Goal: Task Accomplishment & Management: Manage account settings

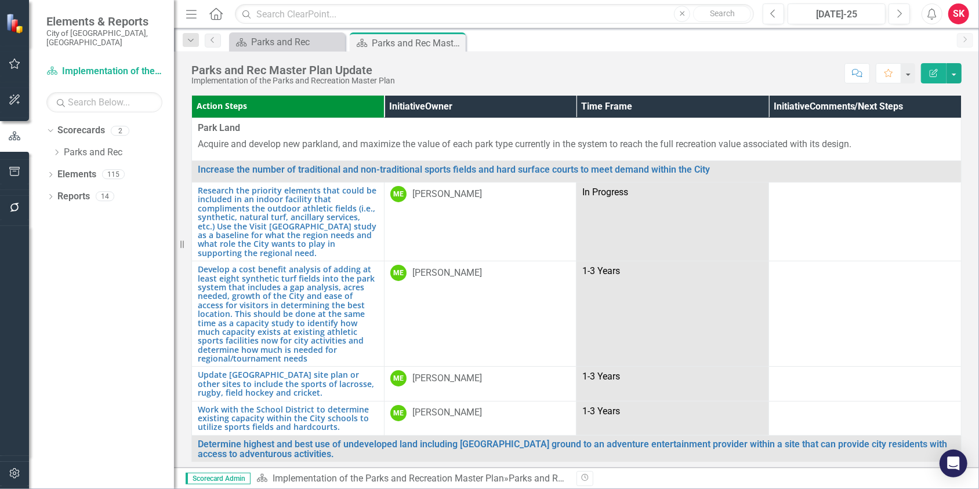
scroll to position [2520, 0]
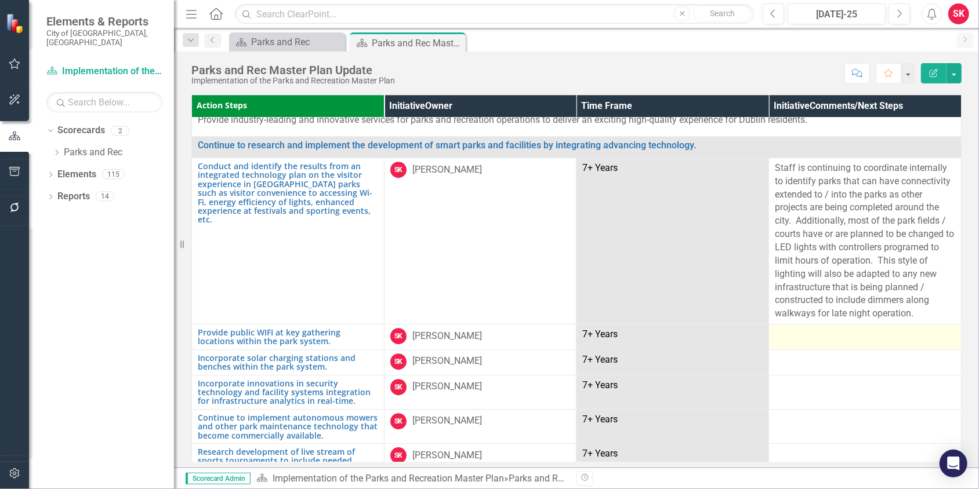
click at [800, 328] on div at bounding box center [865, 335] width 180 height 14
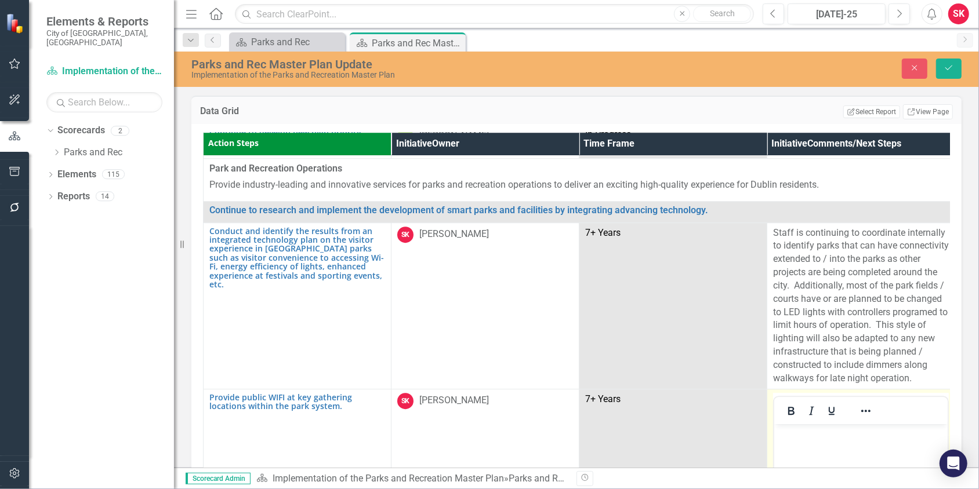
scroll to position [0, 0]
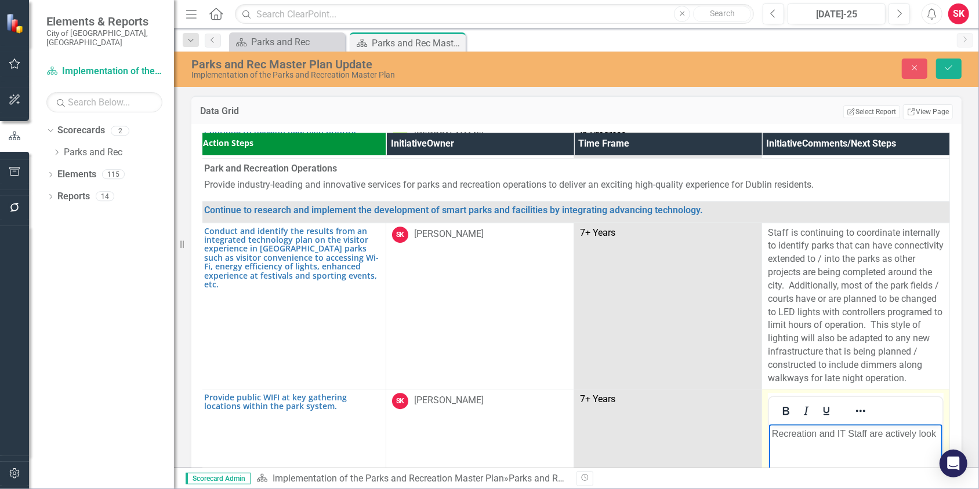
scroll to position [2520, 10]
click at [828, 447] on p "Recreation and IT Staff are actively looking at the major park gathering spaces" at bounding box center [855, 448] width 168 height 42
click at [880, 457] on p "Recreation and IT Staff are actively looking at the current and future major pa…" at bounding box center [855, 448] width 168 height 42
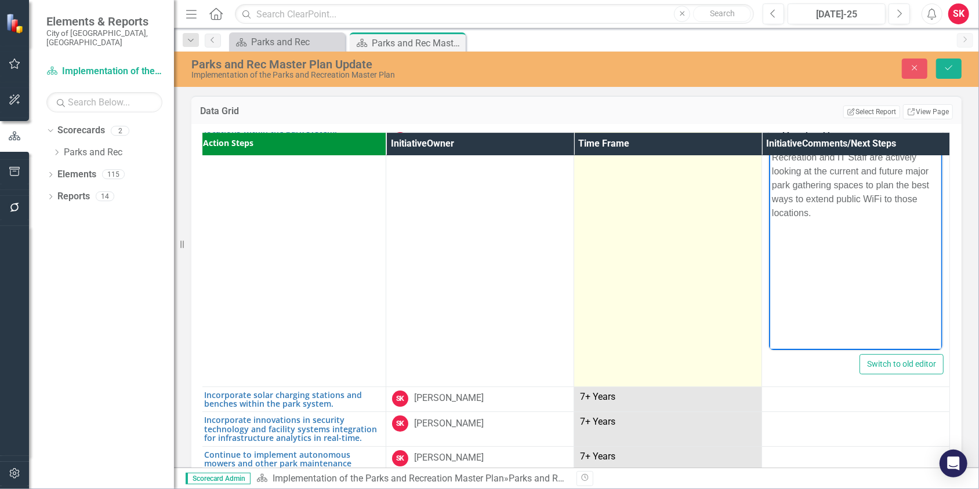
scroll to position [2810, 11]
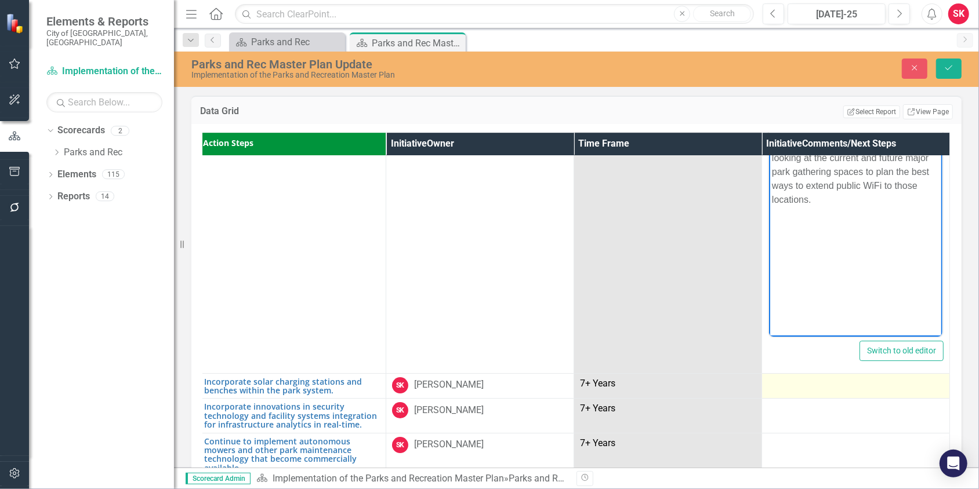
click at [800, 378] on div at bounding box center [856, 385] width 176 height 14
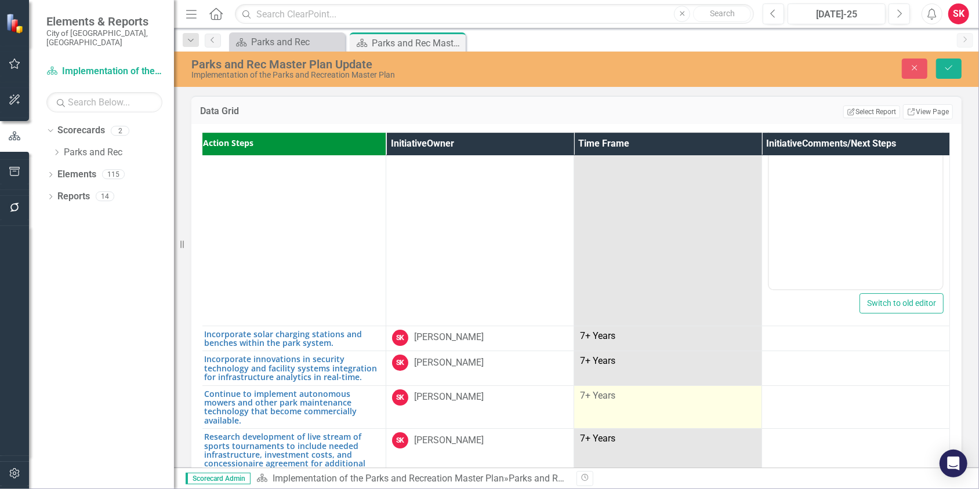
scroll to position [2868, 11]
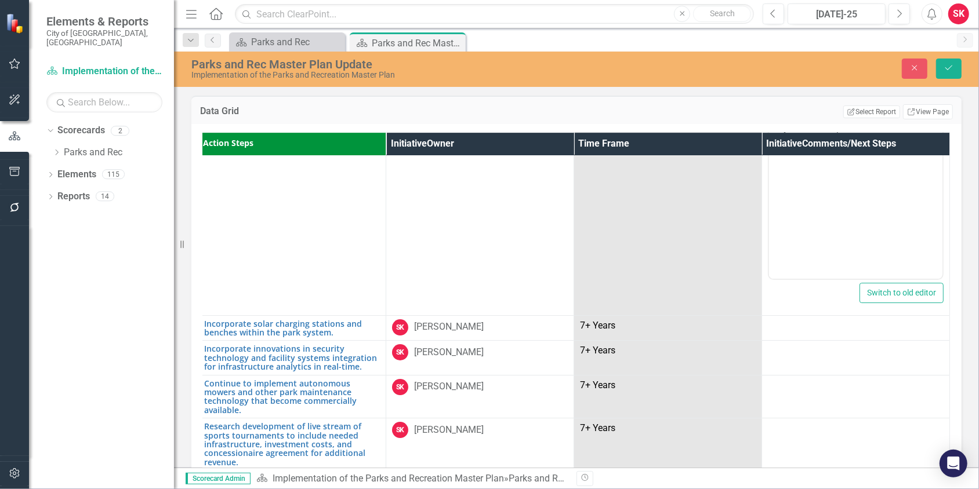
drag, startPoint x: 206, startPoint y: 254, endPoint x: 176, endPoint y: 254, distance: 30.2
click at [176, 254] on div "Elements & Reports City of [GEOGRAPHIC_DATA], [GEOGRAPHIC_DATA] Scorecard Imple…" at bounding box center [489, 244] width 979 height 489
drag, startPoint x: 183, startPoint y: 245, endPoint x: 114, endPoint y: 244, distance: 69.0
click at [114, 244] on div "Elements & Reports City of [GEOGRAPHIC_DATA], [GEOGRAPHIC_DATA] Scorecard Imple…" at bounding box center [87, 244] width 174 height 489
drag, startPoint x: 340, startPoint y: 113, endPoint x: 536, endPoint y: 117, distance: 195.5
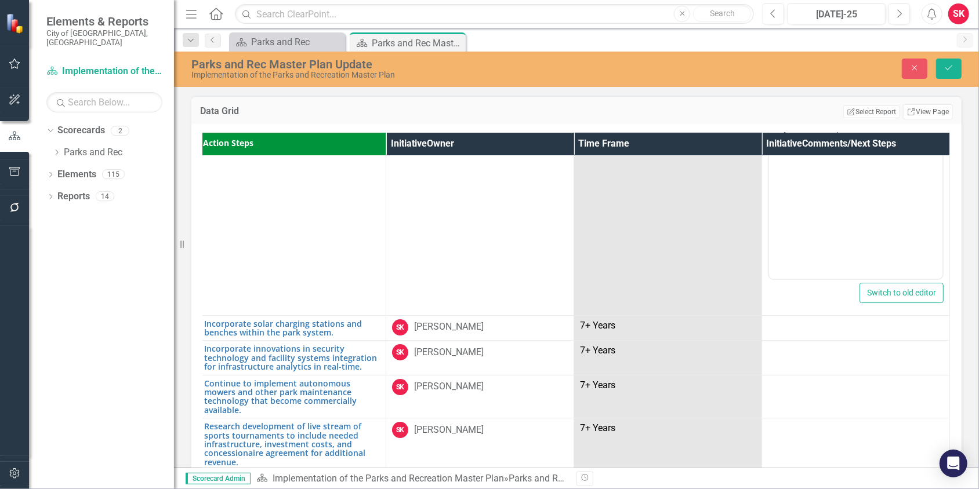
click at [536, 117] on tr "Data Grid Edit Report Select Report Link View Page" at bounding box center [576, 111] width 753 height 15
click at [255, 320] on link "Incorporate solar charging stations and benches within the park system." at bounding box center [292, 329] width 176 height 18
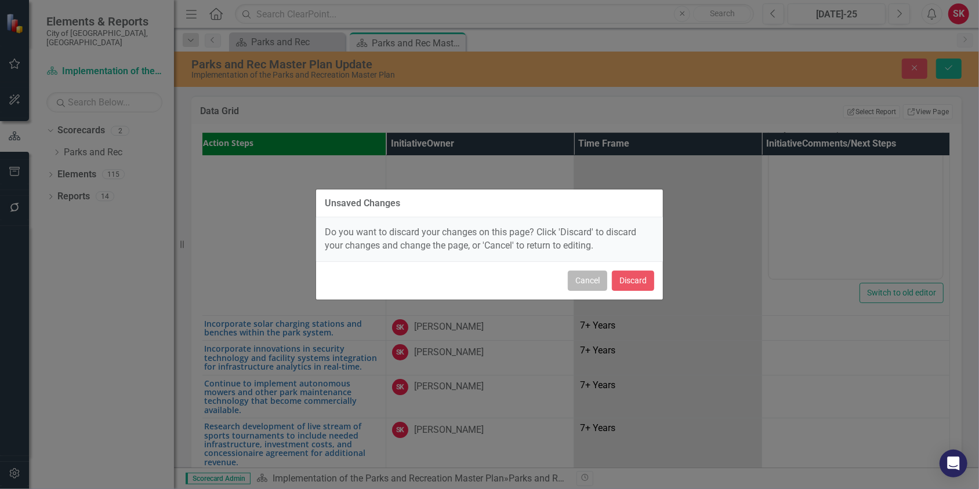
click at [595, 278] on button "Cancel" at bounding box center [587, 281] width 39 height 20
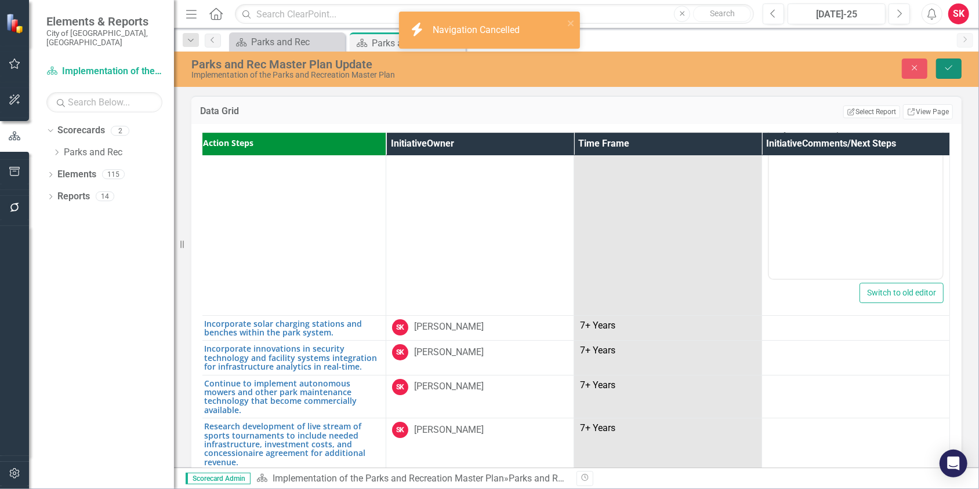
click at [951, 70] on icon "Save" at bounding box center [949, 68] width 10 height 8
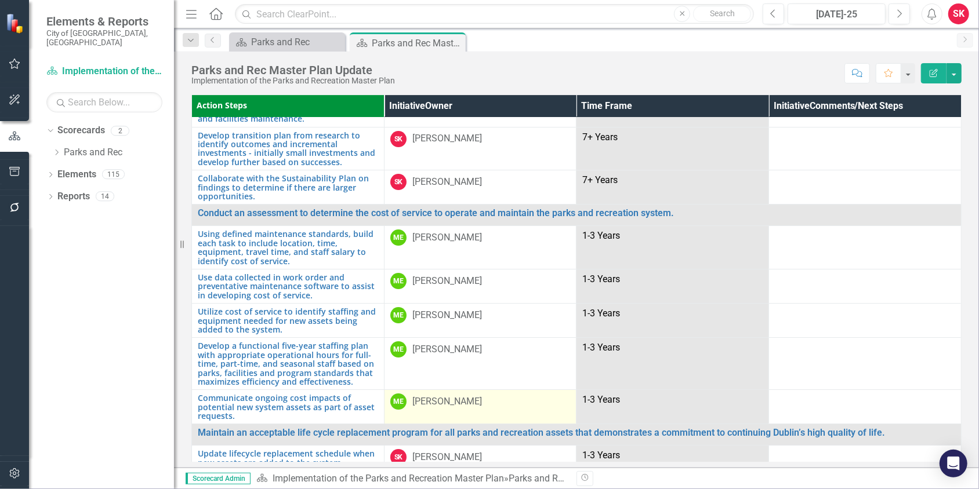
scroll to position [3189, 0]
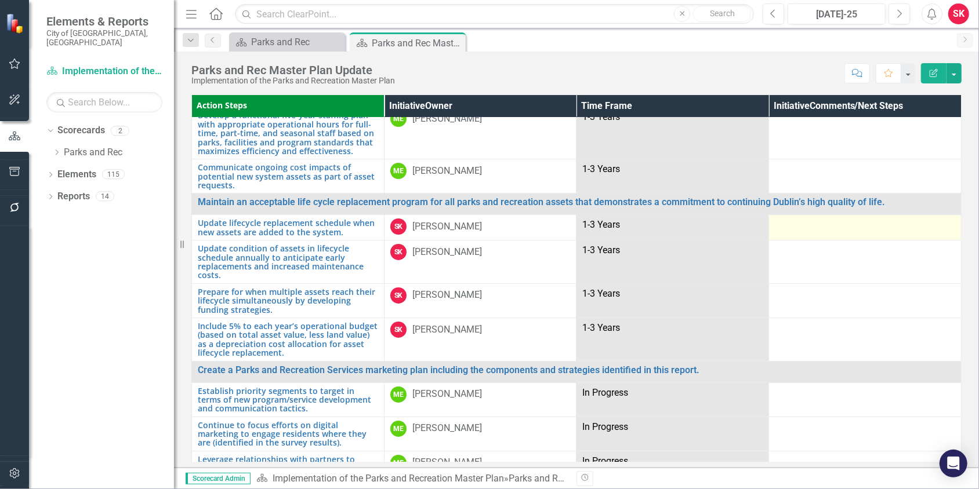
click at [796, 219] on div at bounding box center [865, 226] width 180 height 14
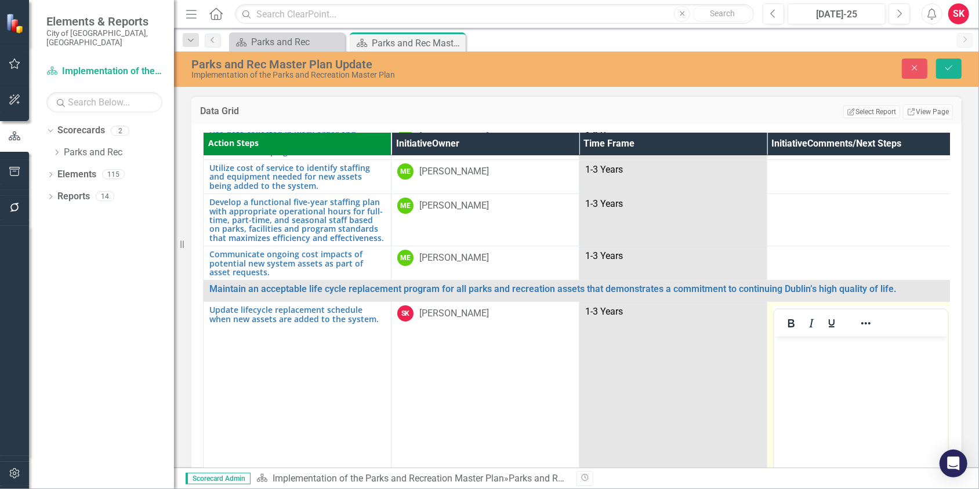
scroll to position [0, 0]
click at [809, 357] on body "Rich Text Area. Press ALT-0 for help." at bounding box center [860, 424] width 173 height 174
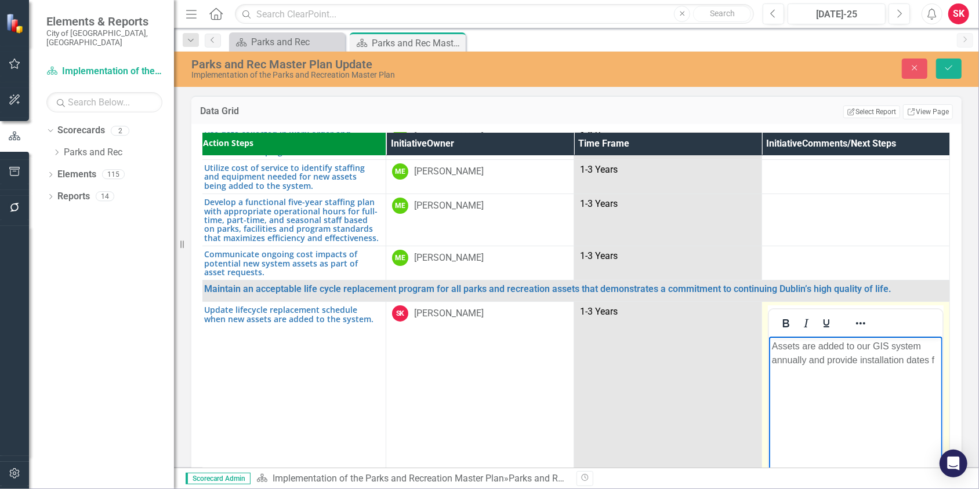
scroll to position [3189, 11]
click at [876, 387] on p "Assets are added to our GIS system annually and provide installation dates and …" at bounding box center [855, 375] width 168 height 70
click at [873, 388] on p "Assets are added to our GIS system annually and provide installation dates and …" at bounding box center [855, 375] width 168 height 70
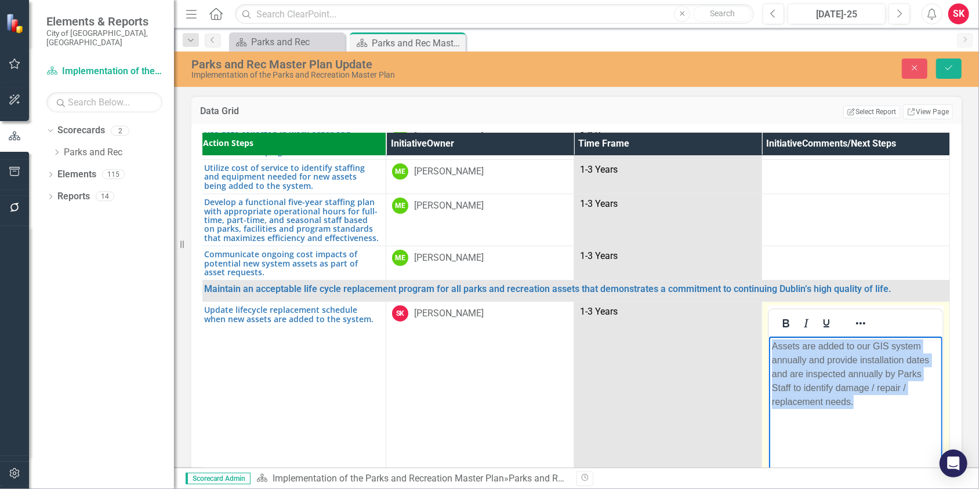
drag, startPoint x: 770, startPoint y: 346, endPoint x: 865, endPoint y: 401, distance: 110.2
click at [865, 401] on body "Assets are added to our GIS system annually and provide installation dates and …" at bounding box center [854, 424] width 173 height 174
copy p "Assets are added to our GIS system annually and provide installation dates and …"
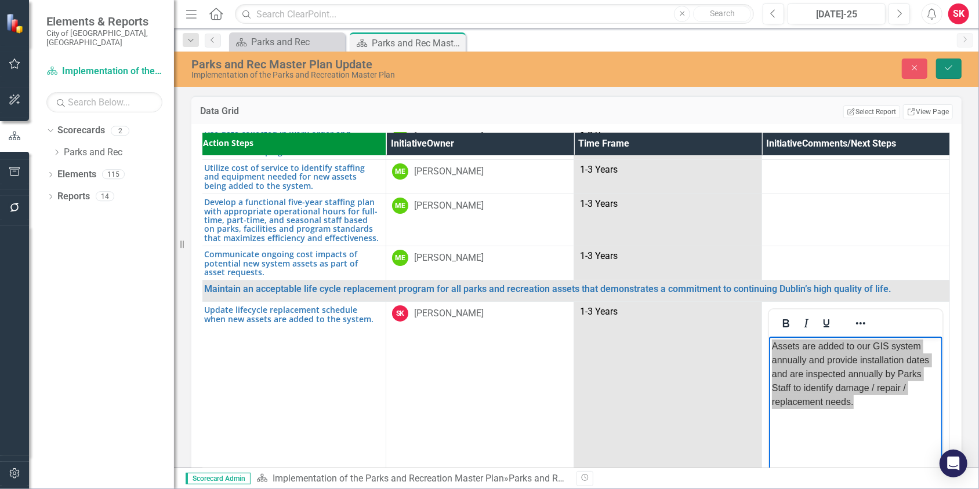
click at [948, 68] on icon "Save" at bounding box center [949, 68] width 10 height 8
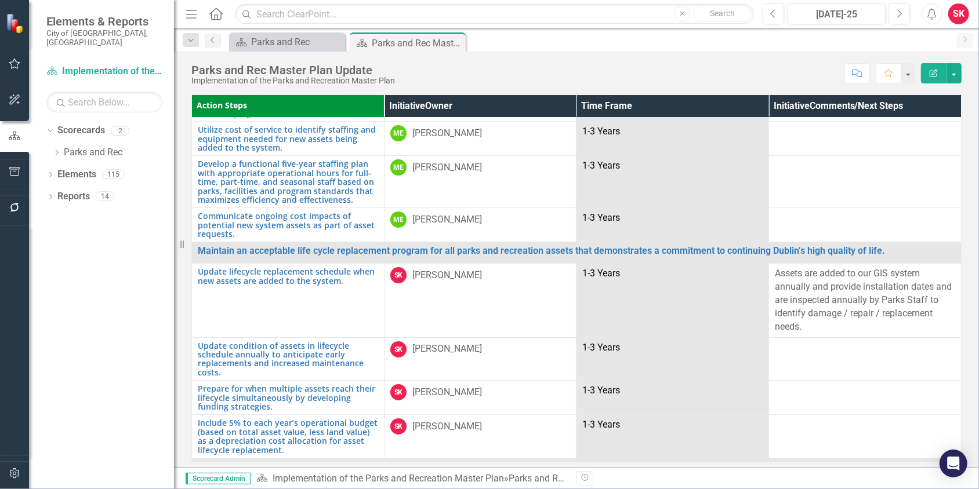
scroll to position [3189, 0]
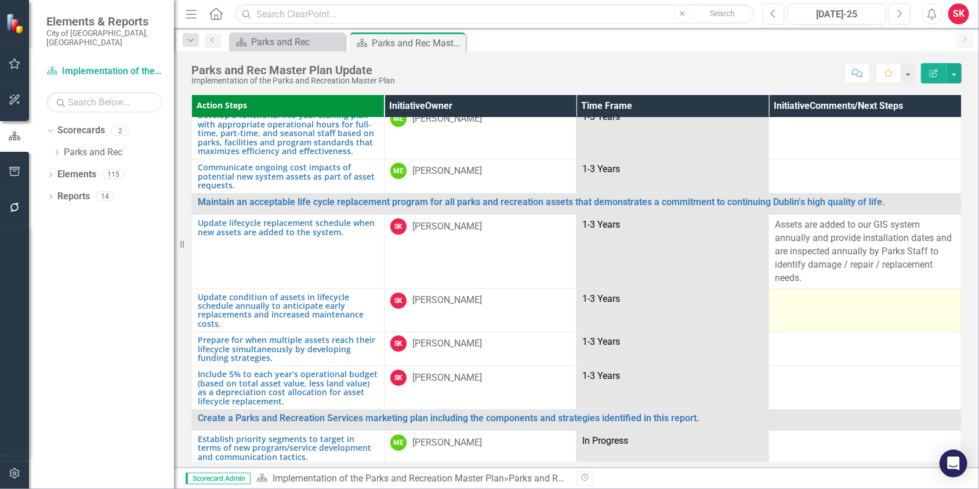
click at [787, 297] on td at bounding box center [865, 310] width 193 height 43
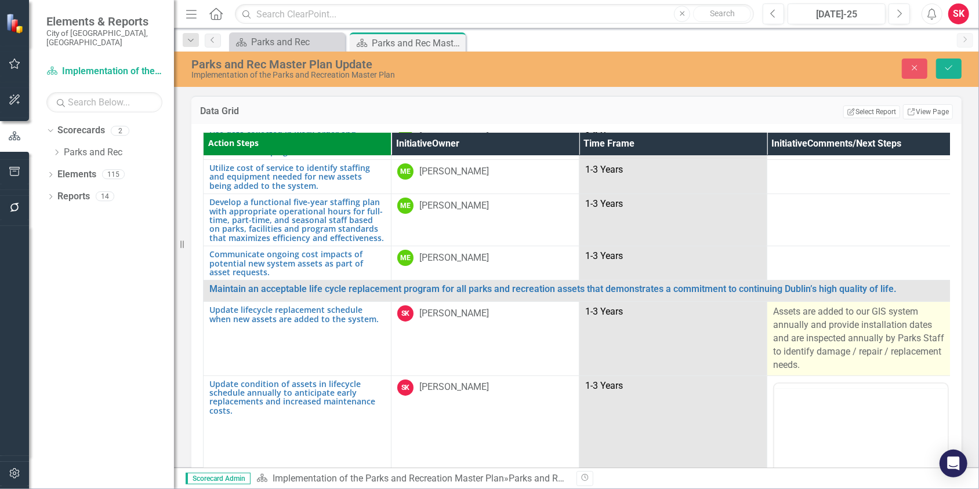
scroll to position [0, 0]
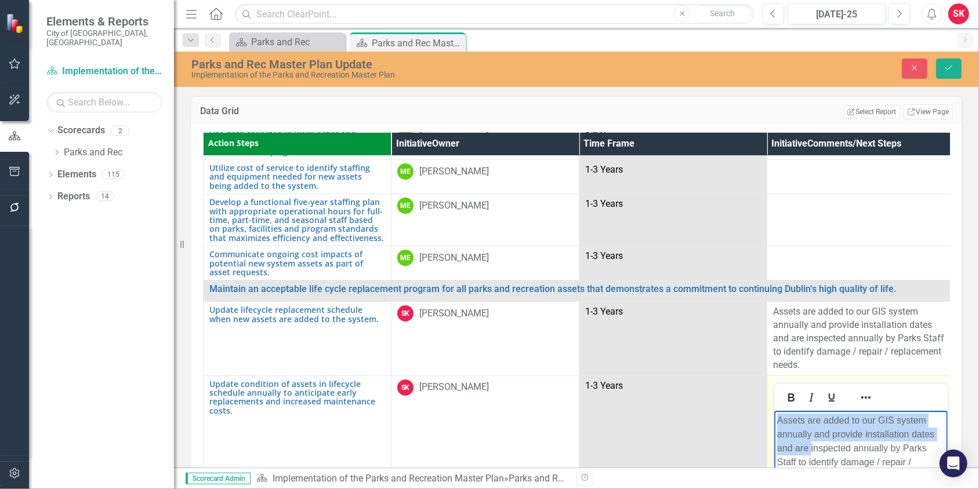
drag, startPoint x: 775, startPoint y: 419, endPoint x: 810, endPoint y: 447, distance: 43.7
click at [810, 447] on body "Assets are added to our GIS system annually and provide installation dates and …" at bounding box center [860, 498] width 173 height 174
click at [828, 427] on p "Assets are added to our GIS system annually and provide installation dates and …" at bounding box center [861, 449] width 168 height 70
drag, startPoint x: 824, startPoint y: 420, endPoint x: 807, endPoint y: 447, distance: 31.0
click at [807, 447] on p "Assets are added to our GIS system annually and provide installation dates and …" at bounding box center [861, 449] width 168 height 70
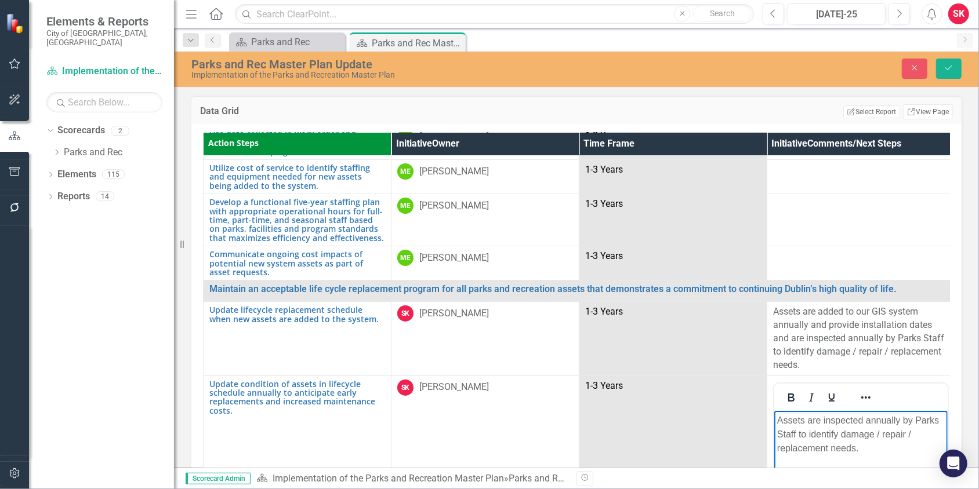
click at [958, 56] on div "Parks and Rec Master Plan Update Implementation of the Parks and Recreation Mas…" at bounding box center [576, 69] width 805 height 35
click at [953, 64] on icon "Save" at bounding box center [949, 68] width 10 height 8
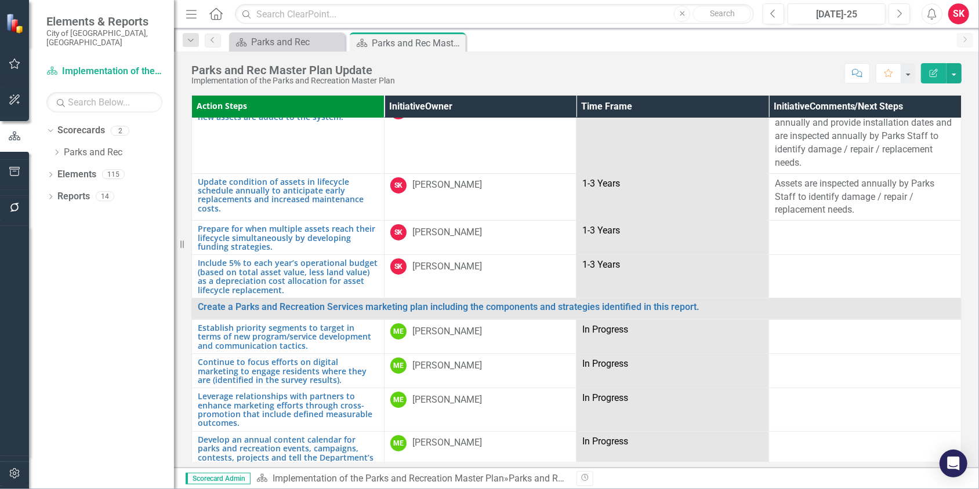
scroll to position [3305, 0]
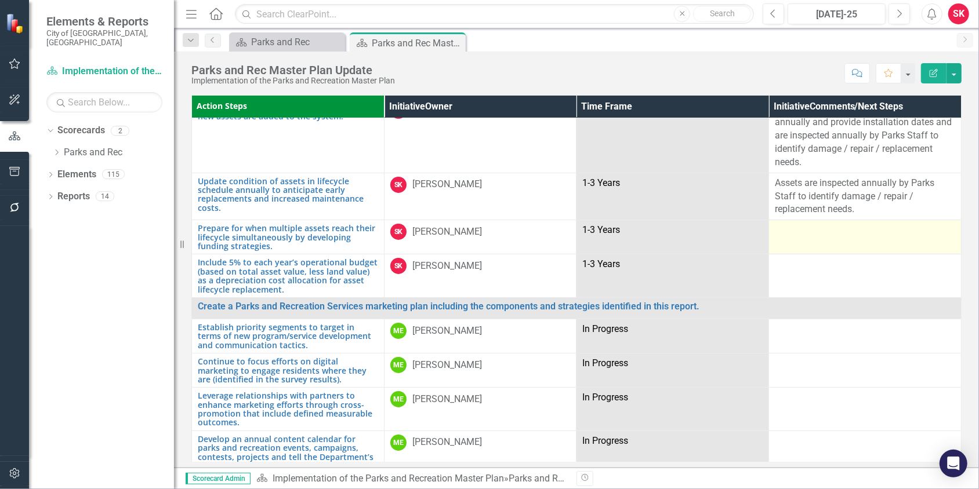
click at [775, 224] on div at bounding box center [865, 231] width 180 height 14
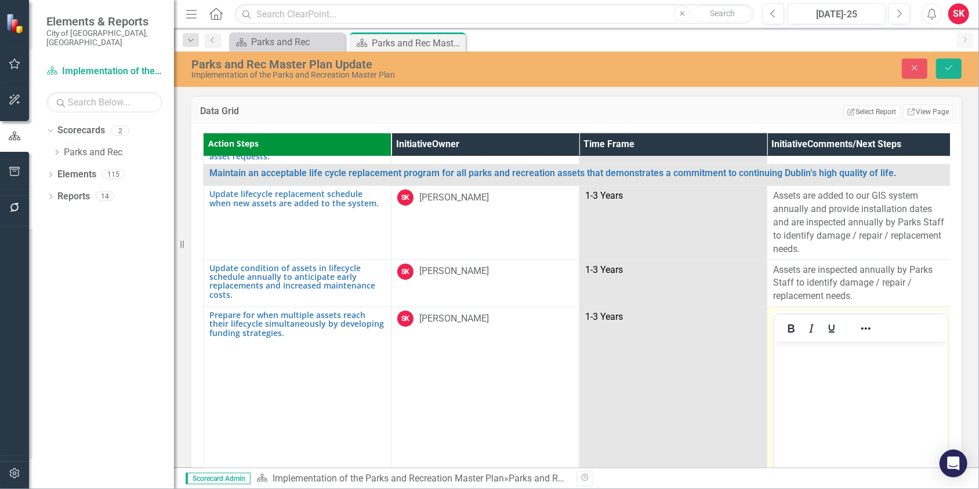
scroll to position [0, 0]
click at [839, 364] on body "Rich Text Area. Press ALT-0 for help." at bounding box center [860, 429] width 173 height 174
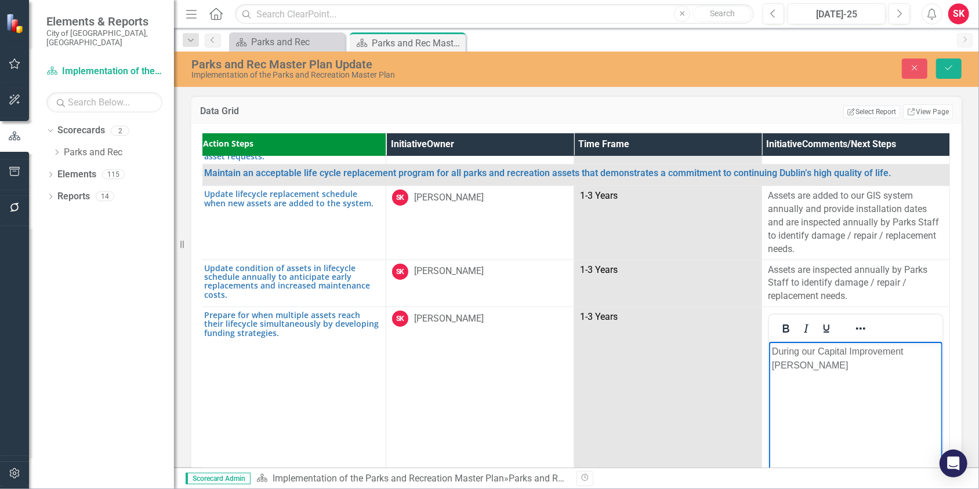
scroll to position [3305, 10]
click at [819, 350] on p "During our Capital Improvement Budgetting" at bounding box center [855, 359] width 168 height 28
click at [891, 365] on p "During our annual (5) year Capital Improvement Budgetting" at bounding box center [855, 359] width 168 height 28
click at [877, 392] on p "During our annual (5) year Capital Improvement Budget process, park renovations…" at bounding box center [855, 373] width 168 height 56
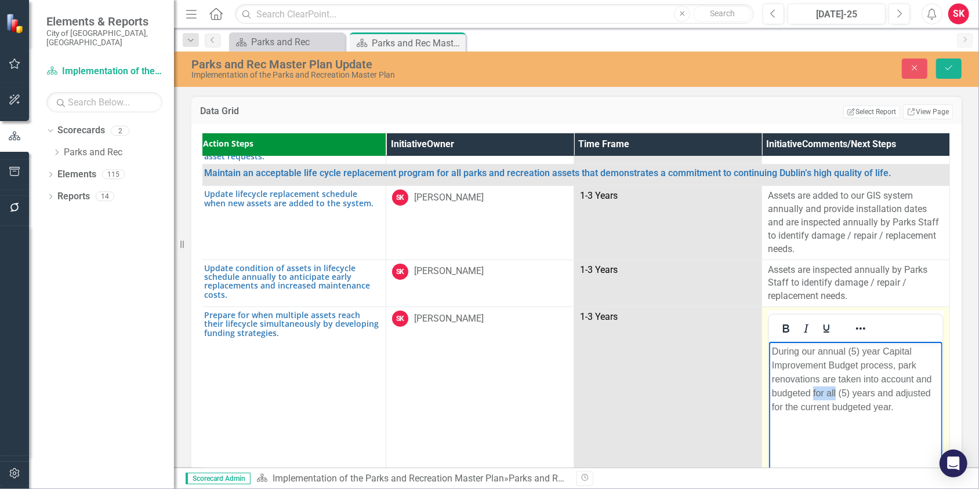
drag, startPoint x: 812, startPoint y: 392, endPoint x: 835, endPoint y: 392, distance: 23.2
click at [835, 392] on p "During our annual (5) year Capital Improvement Budget process, park renovations…" at bounding box center [855, 380] width 168 height 70
drag, startPoint x: 869, startPoint y: 407, endPoint x: 927, endPoint y: 405, distance: 57.4
click at [927, 405] on p "During our annual (5) year Capital Improvement Budget process, park renovations…" at bounding box center [855, 380] width 168 height 70
click at [947, 64] on icon "Save" at bounding box center [949, 68] width 10 height 8
